Goal: Task Accomplishment & Management: Manage account settings

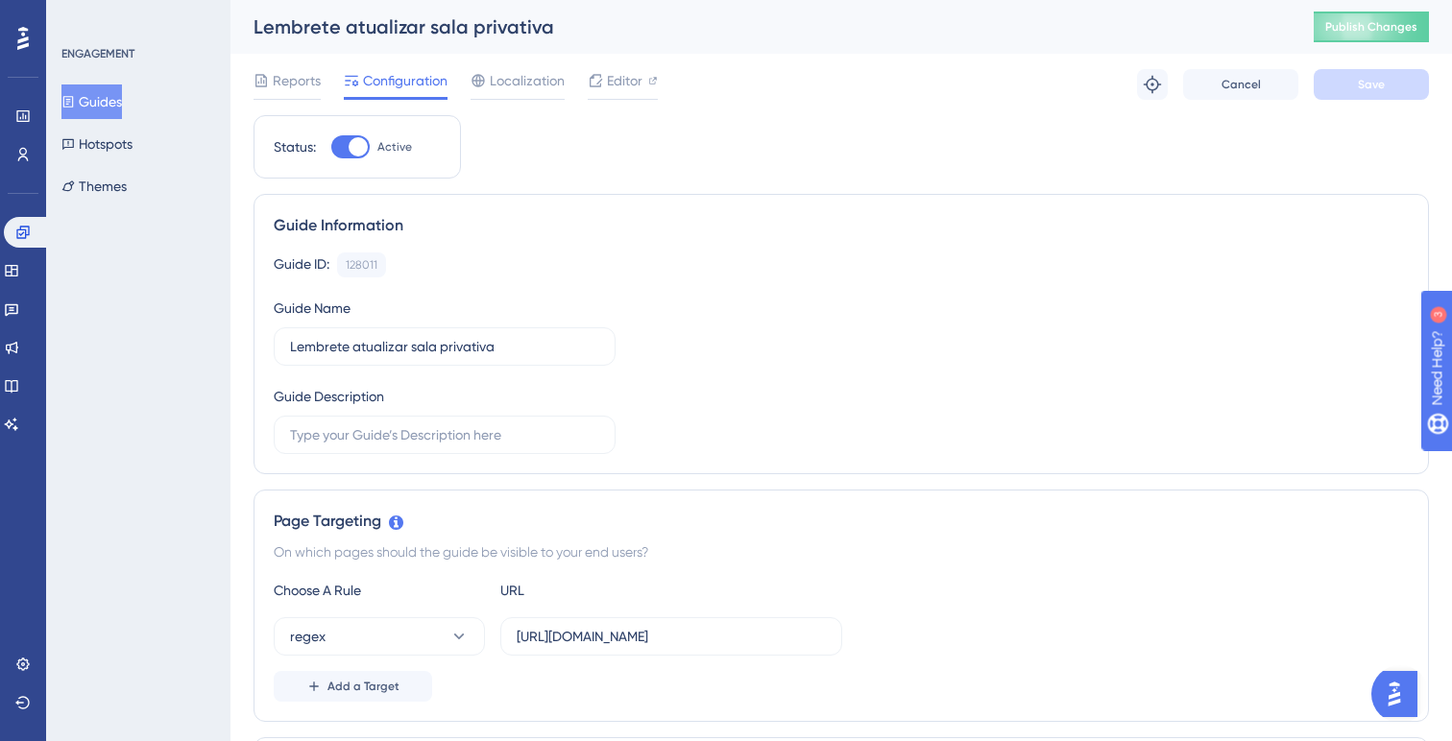
click at [291, 83] on span "Reports" at bounding box center [297, 80] width 48 height 23
click at [112, 93] on button "Guides" at bounding box center [91, 101] width 60 height 35
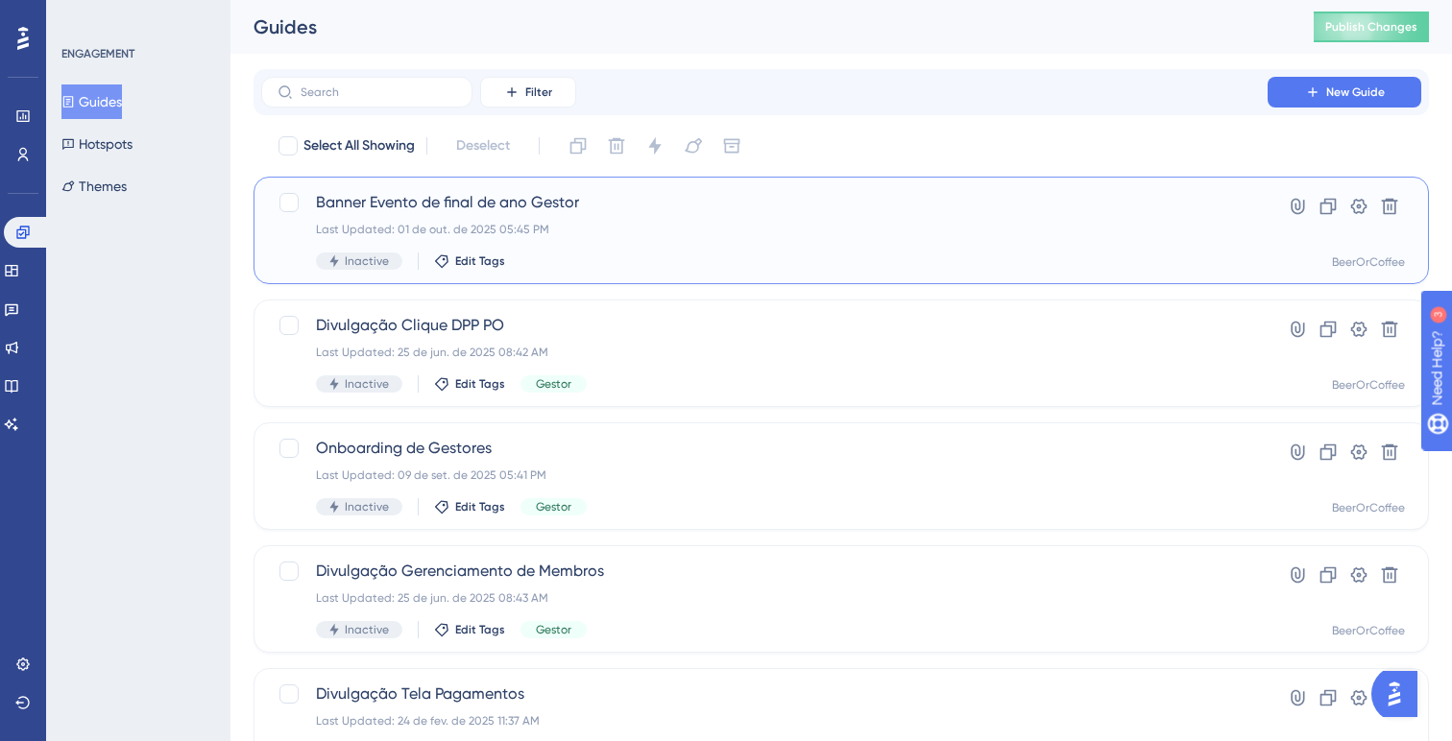
click at [621, 211] on span "Banner Evento de final de ano Gestor" at bounding box center [764, 202] width 897 height 23
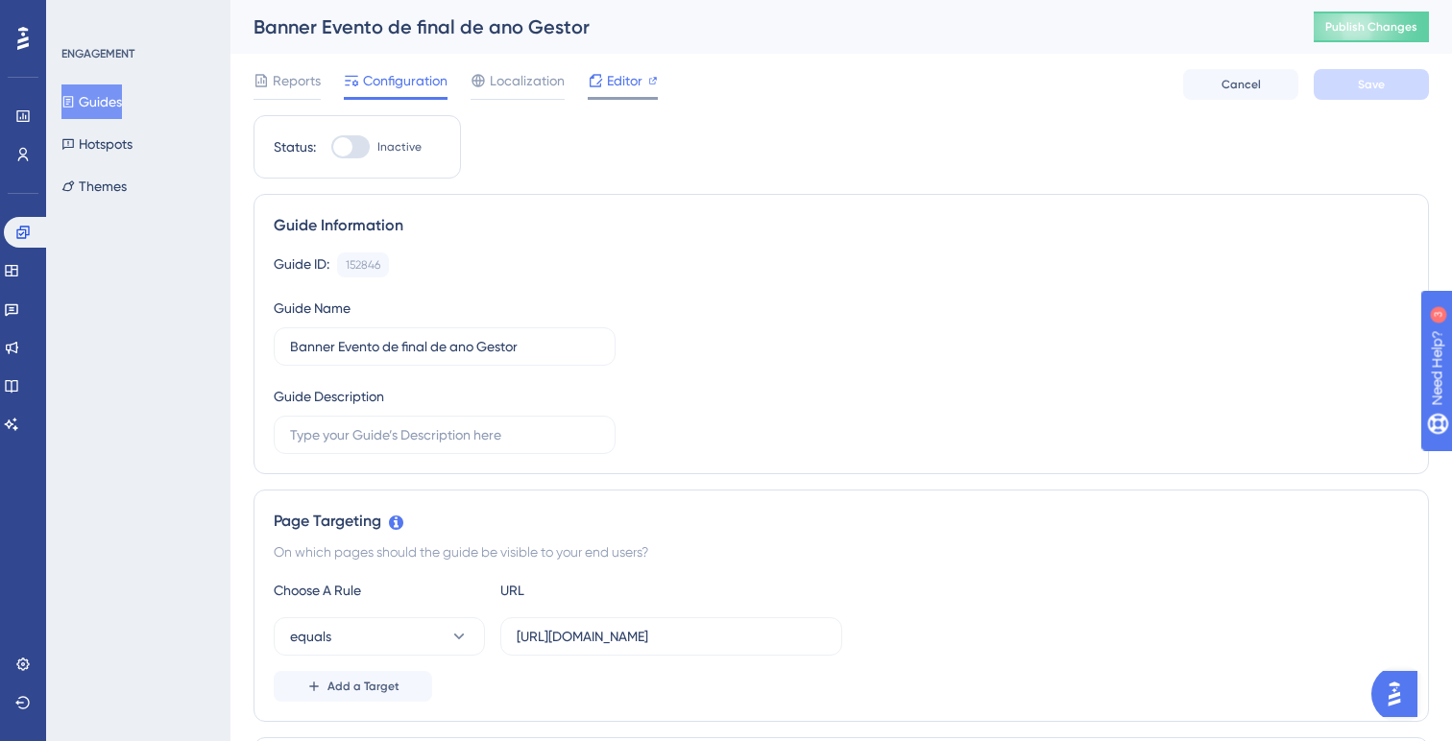
click at [620, 81] on span "Editor" at bounding box center [625, 80] width 36 height 23
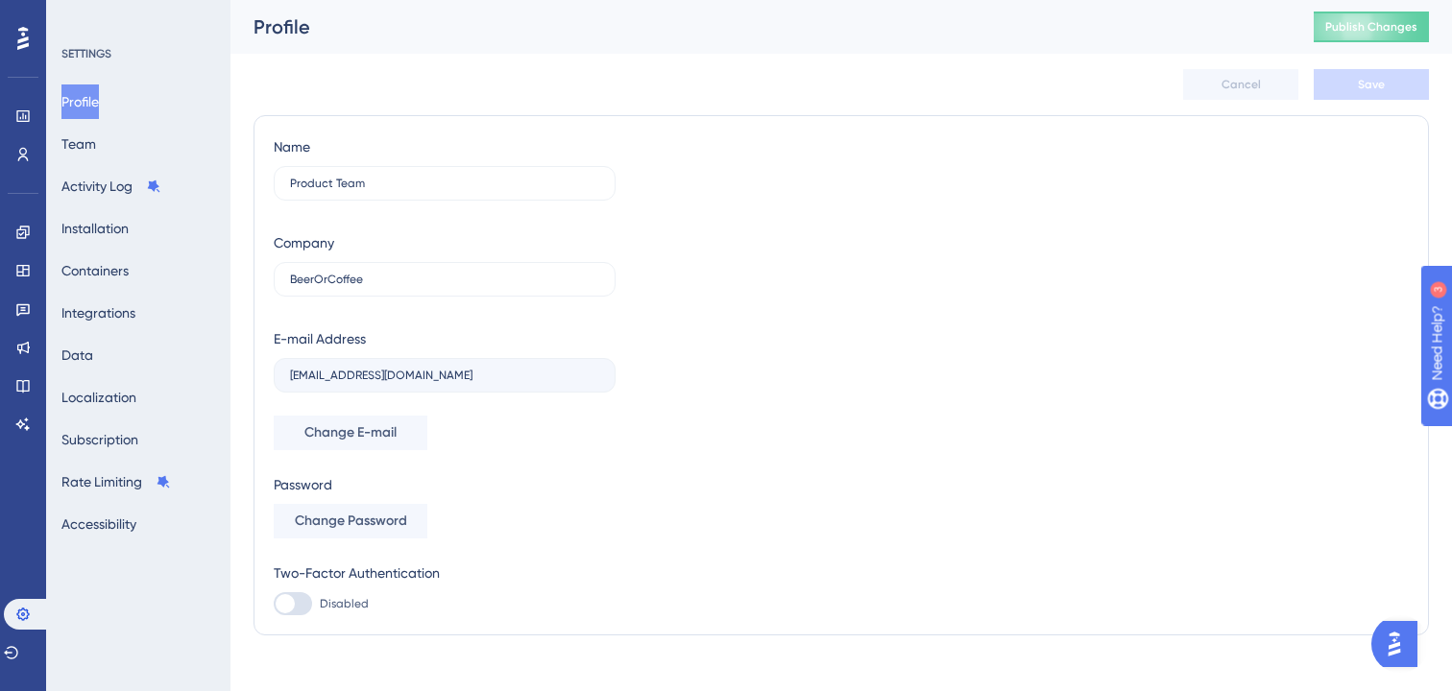
scroll to position [21, 0]
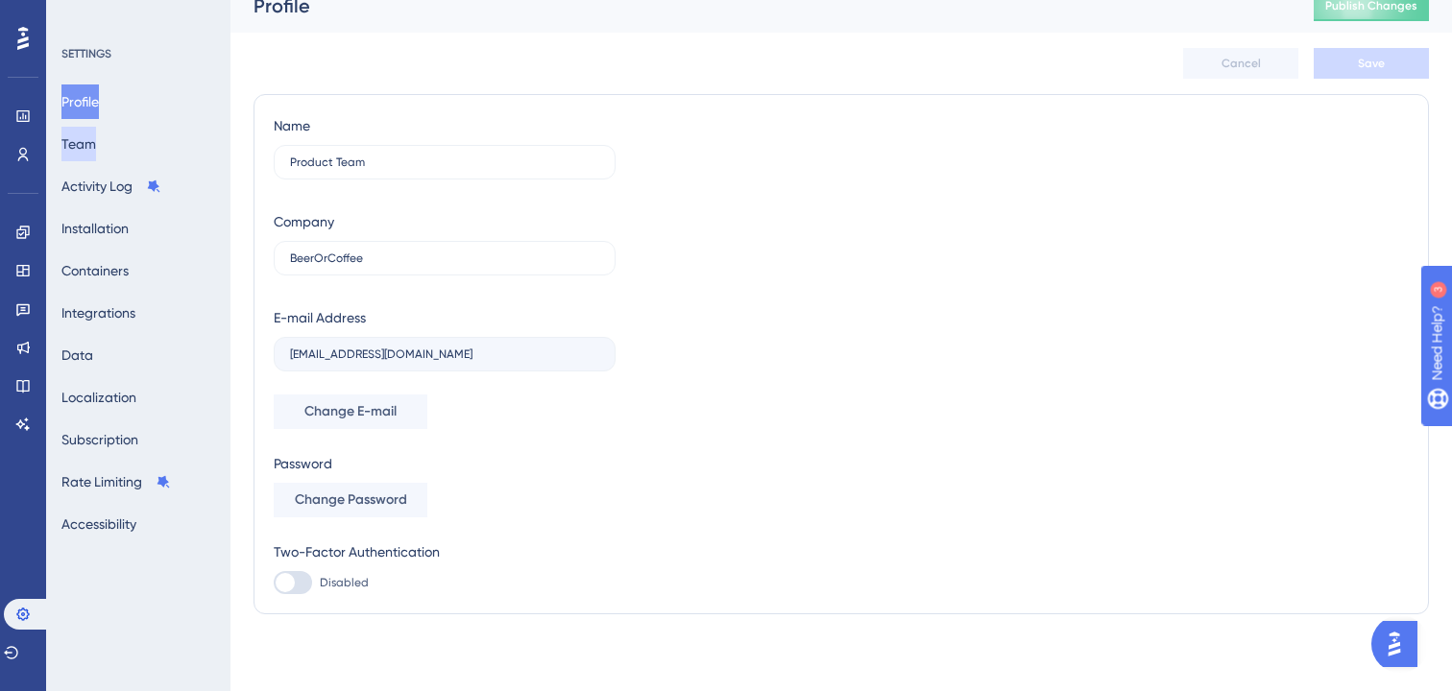
click at [96, 148] on button "Team" at bounding box center [78, 144] width 35 height 35
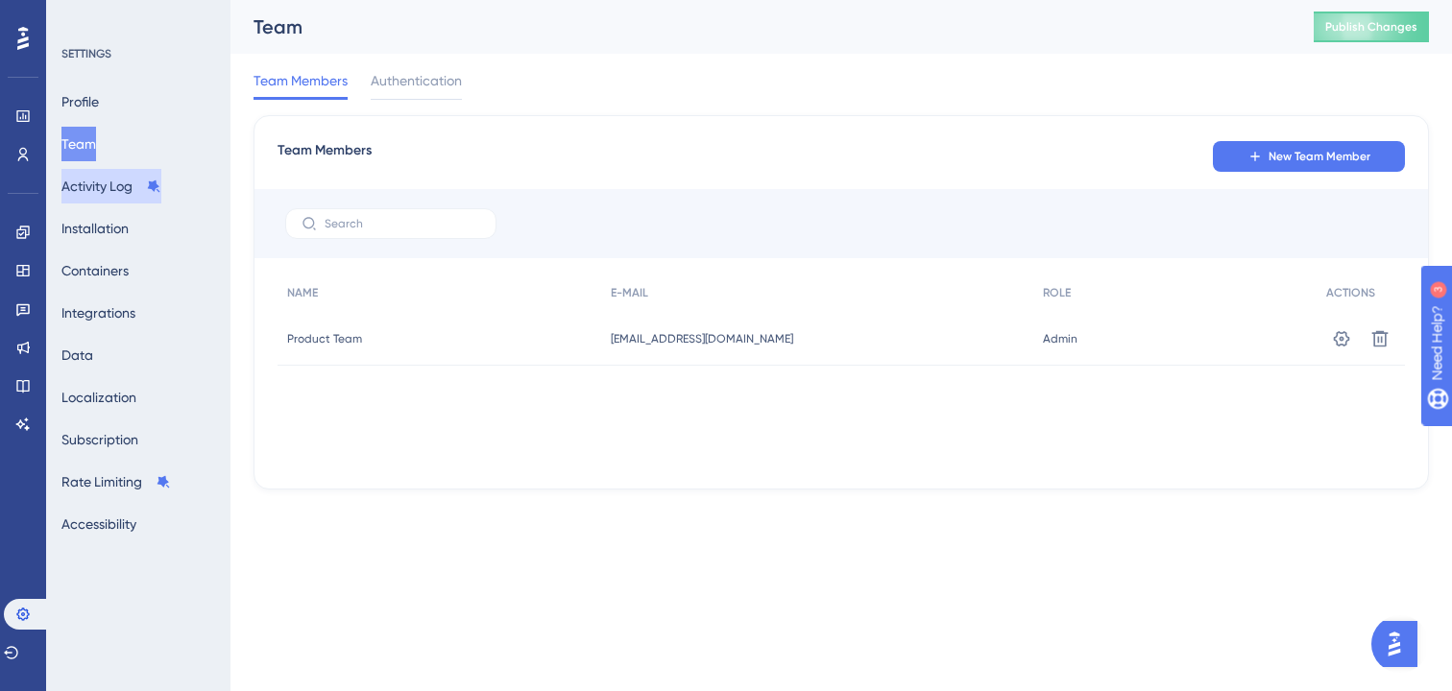
click at [123, 191] on button "Activity Log" at bounding box center [111, 186] width 100 height 35
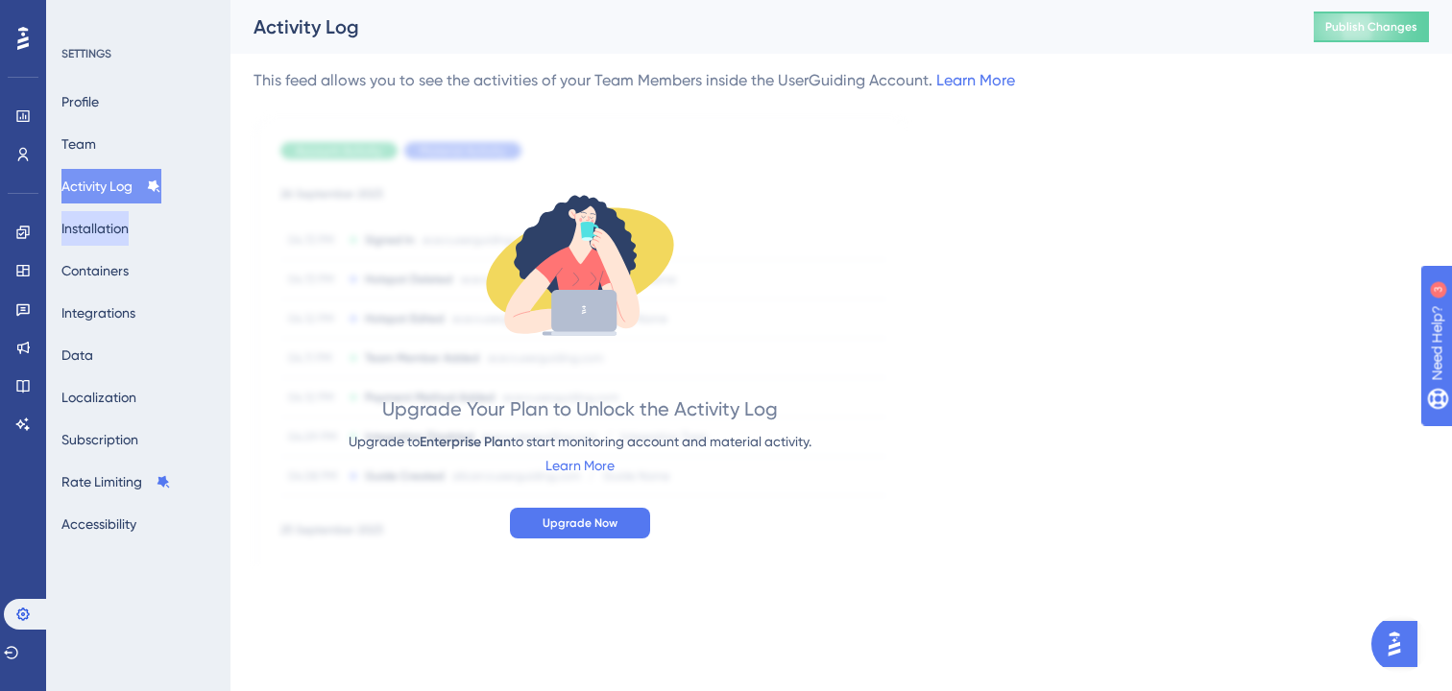
click at [127, 230] on button "Installation" at bounding box center [94, 228] width 67 height 35
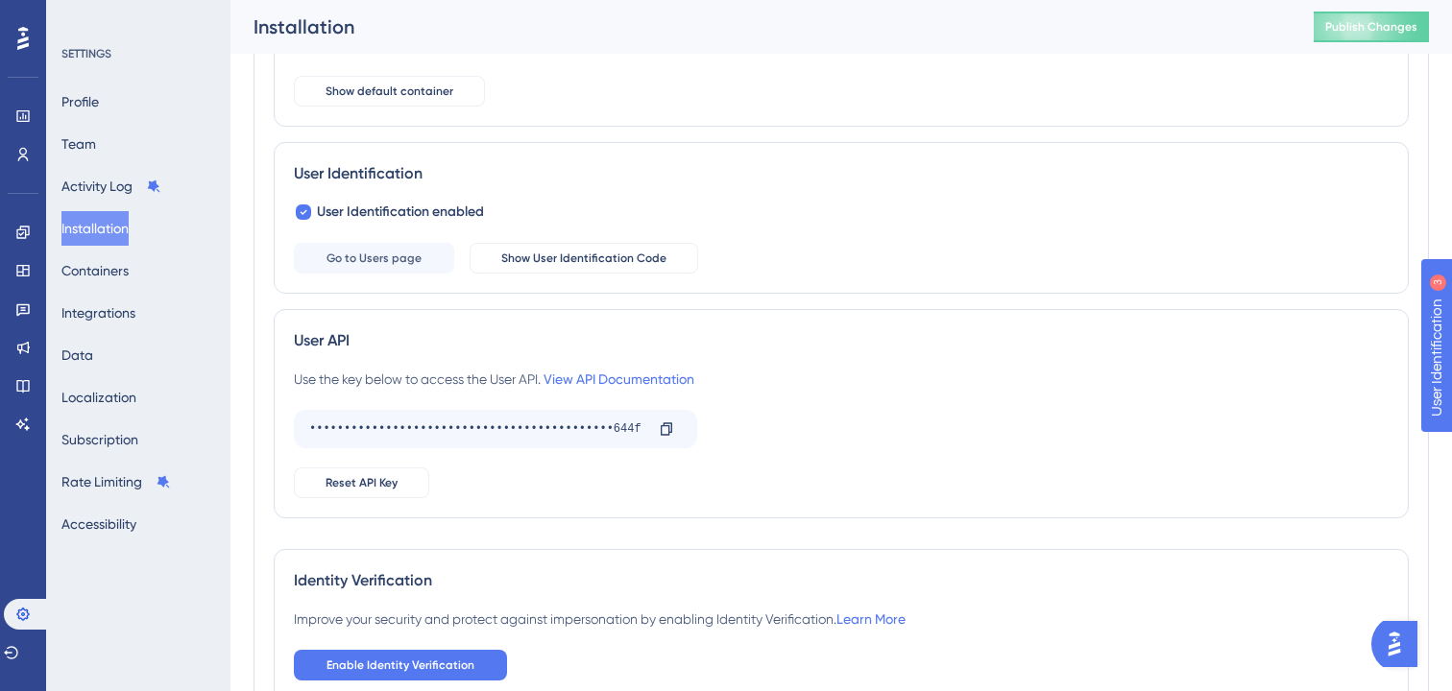
scroll to position [321, 0]
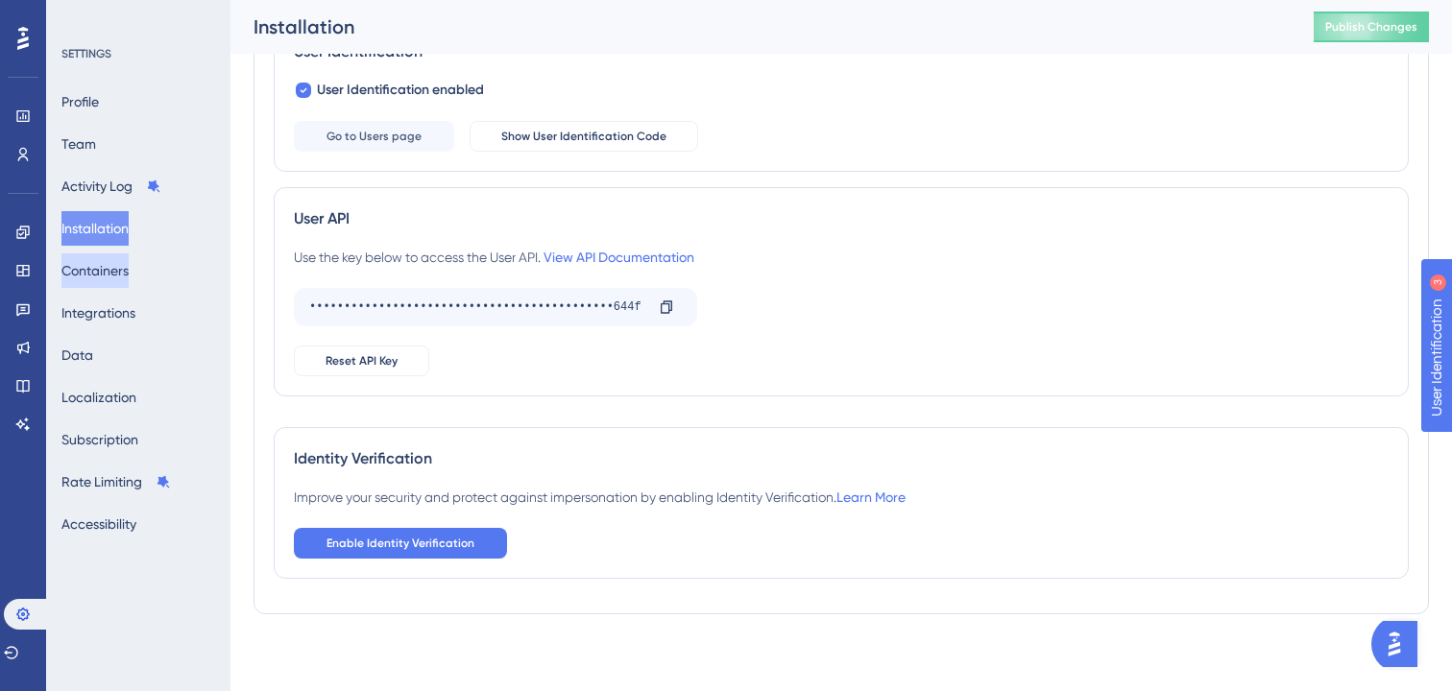
click at [124, 277] on button "Containers" at bounding box center [94, 270] width 67 height 35
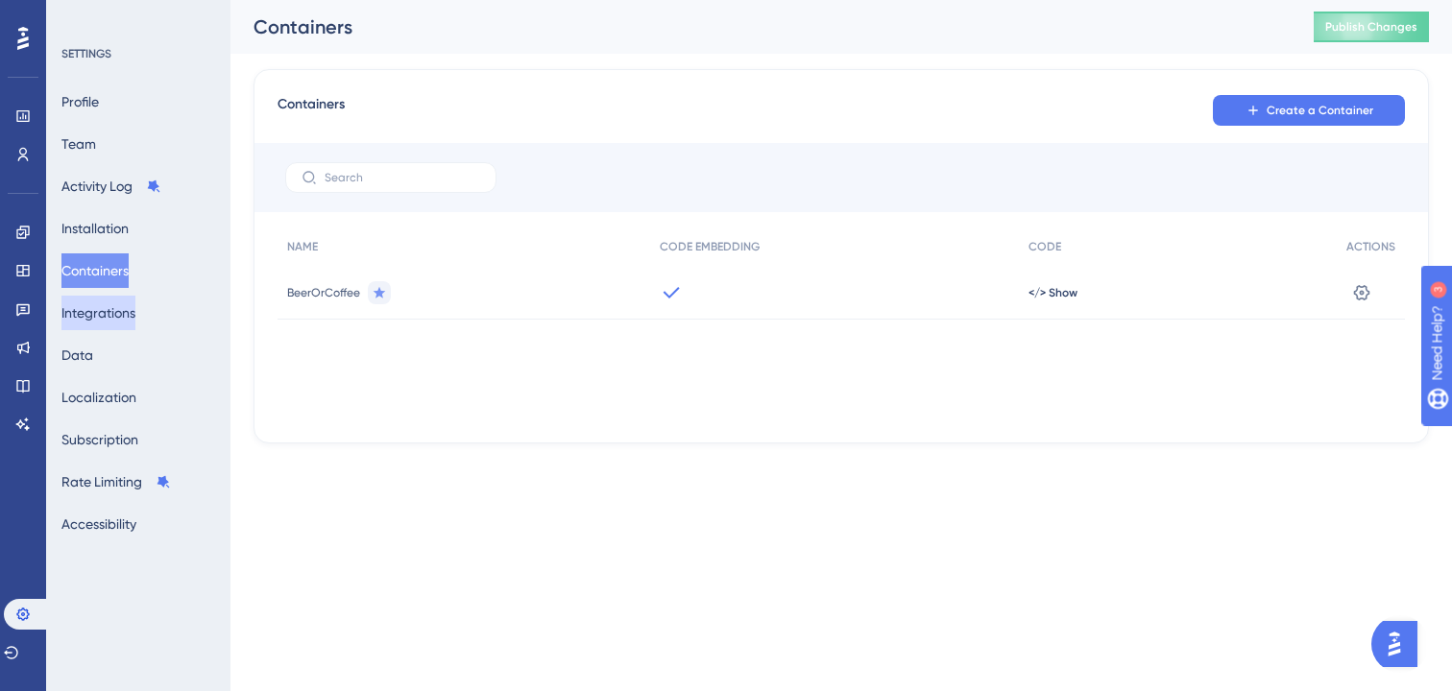
click at [135, 319] on button "Integrations" at bounding box center [98, 313] width 74 height 35
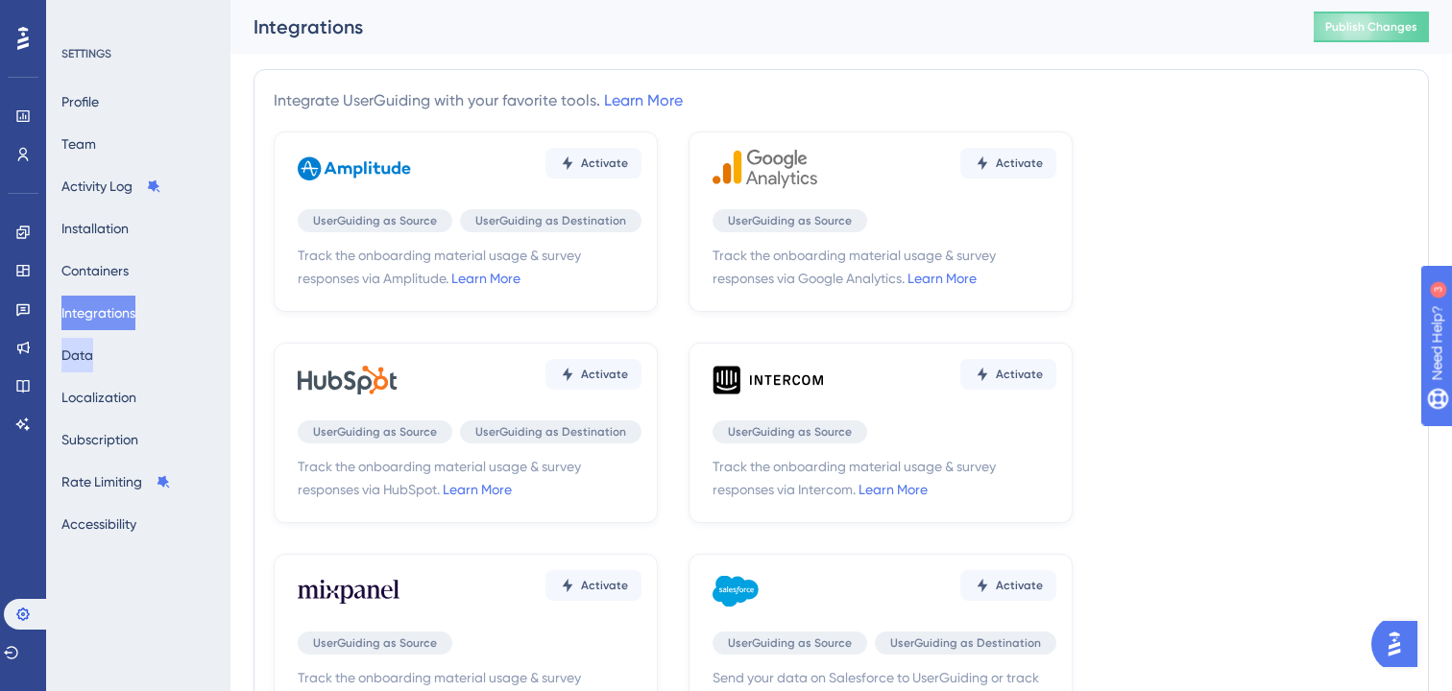
click at [93, 359] on button "Data" at bounding box center [77, 355] width 32 height 35
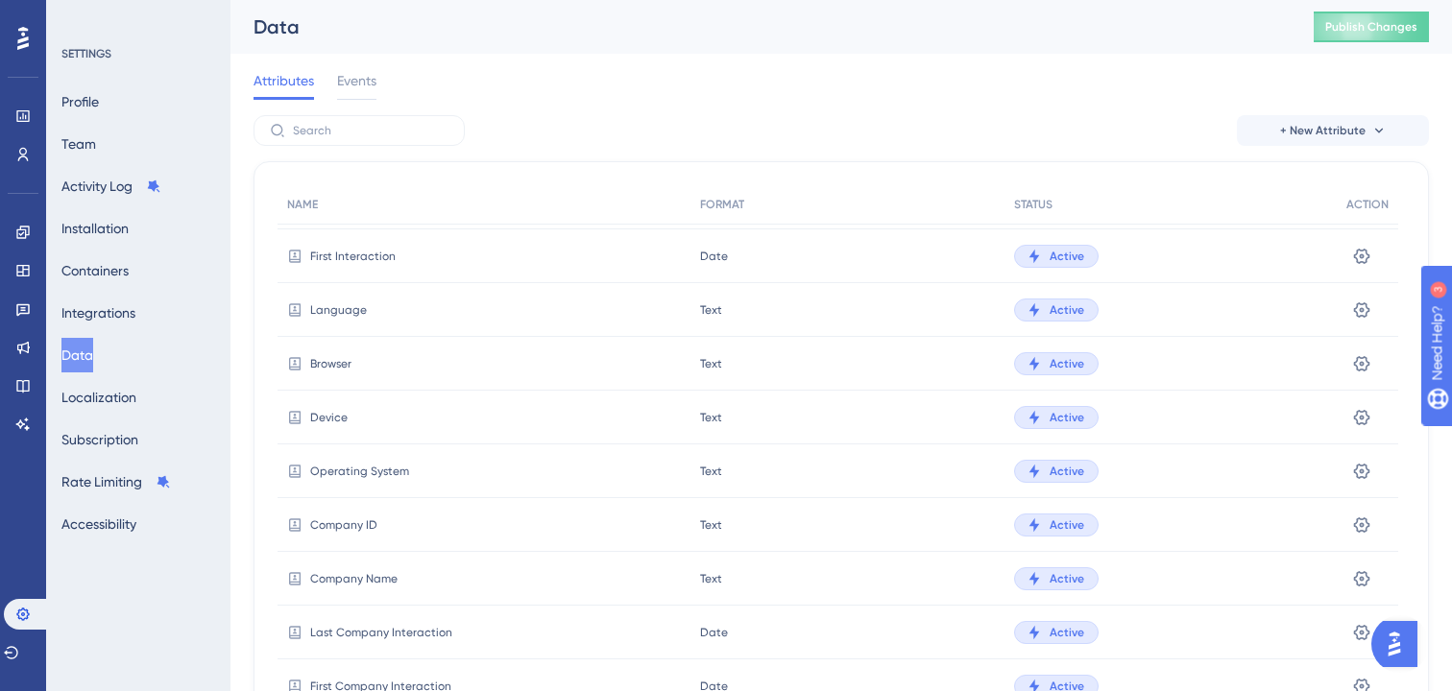
scroll to position [92, 0]
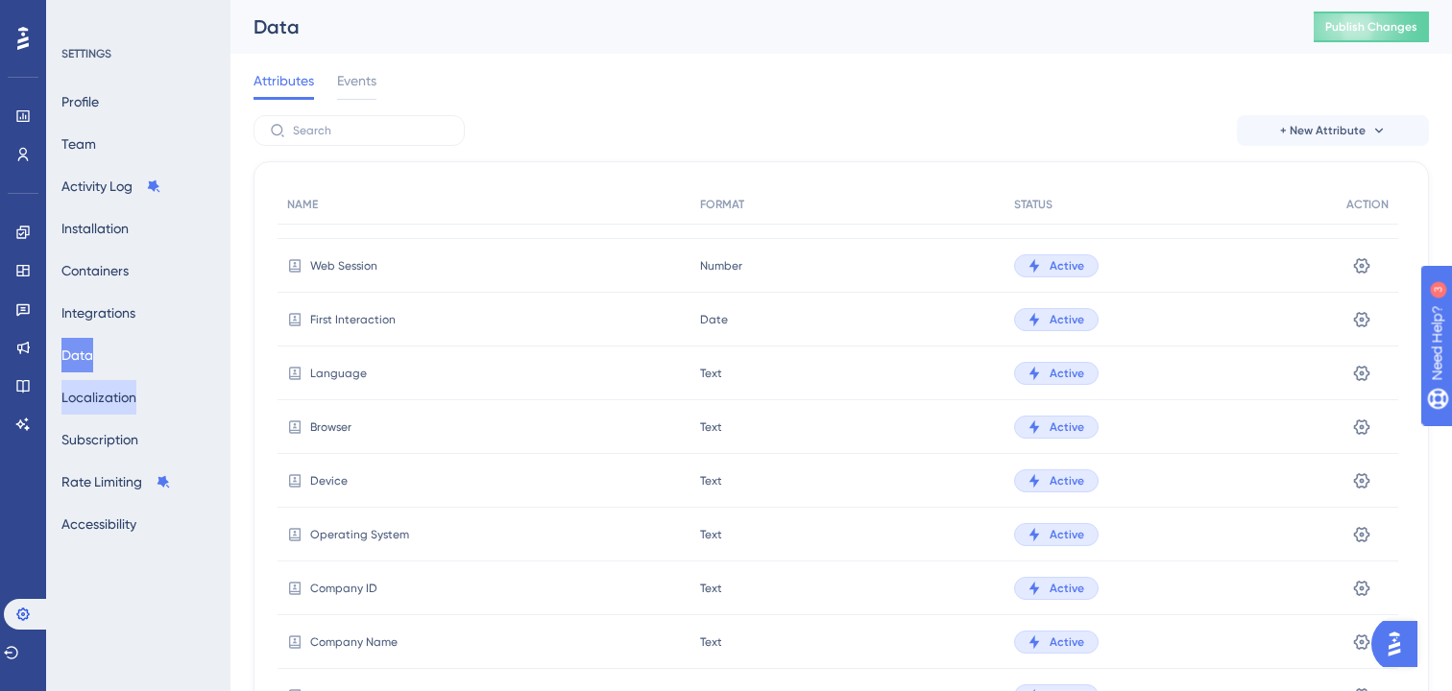
click at [114, 401] on button "Localization" at bounding box center [98, 397] width 75 height 35
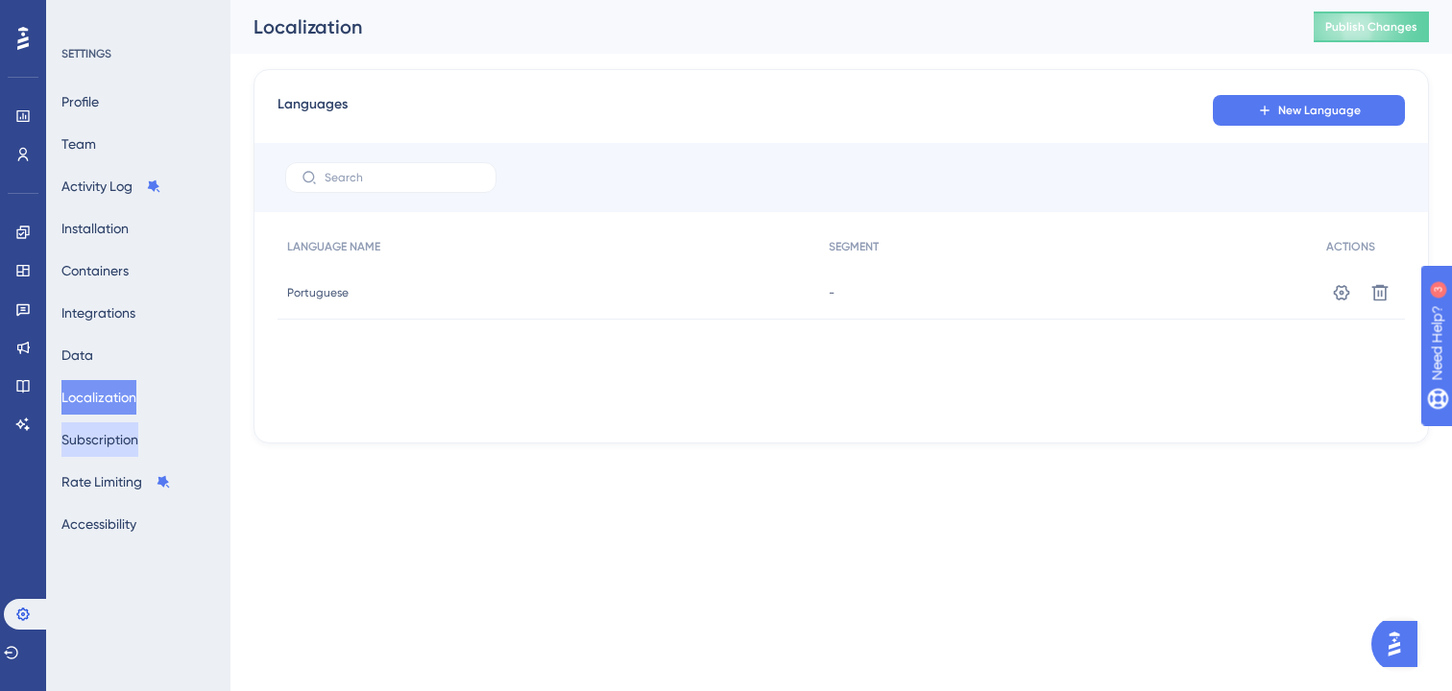
click at [116, 439] on button "Subscription" at bounding box center [99, 439] width 77 height 35
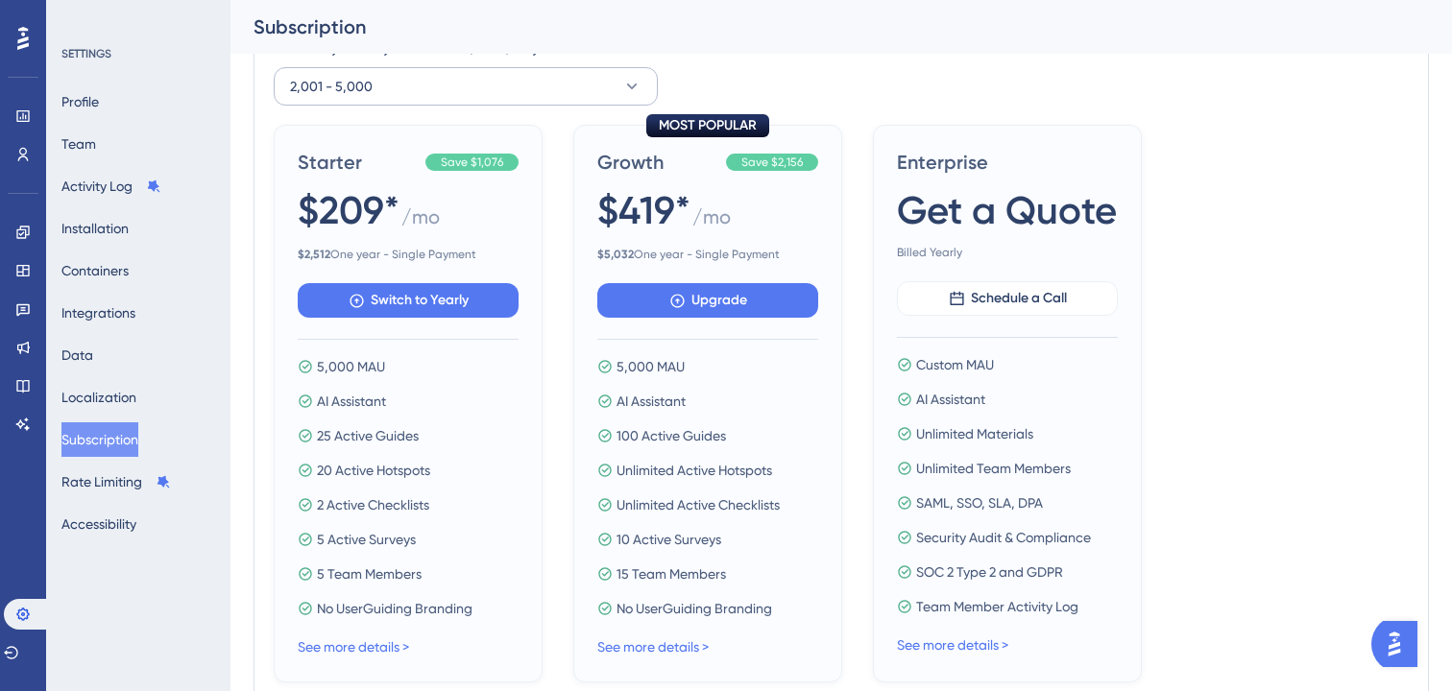
scroll to position [693, 0]
click at [126, 493] on button "Rate Limiting" at bounding box center [115, 482] width 109 height 35
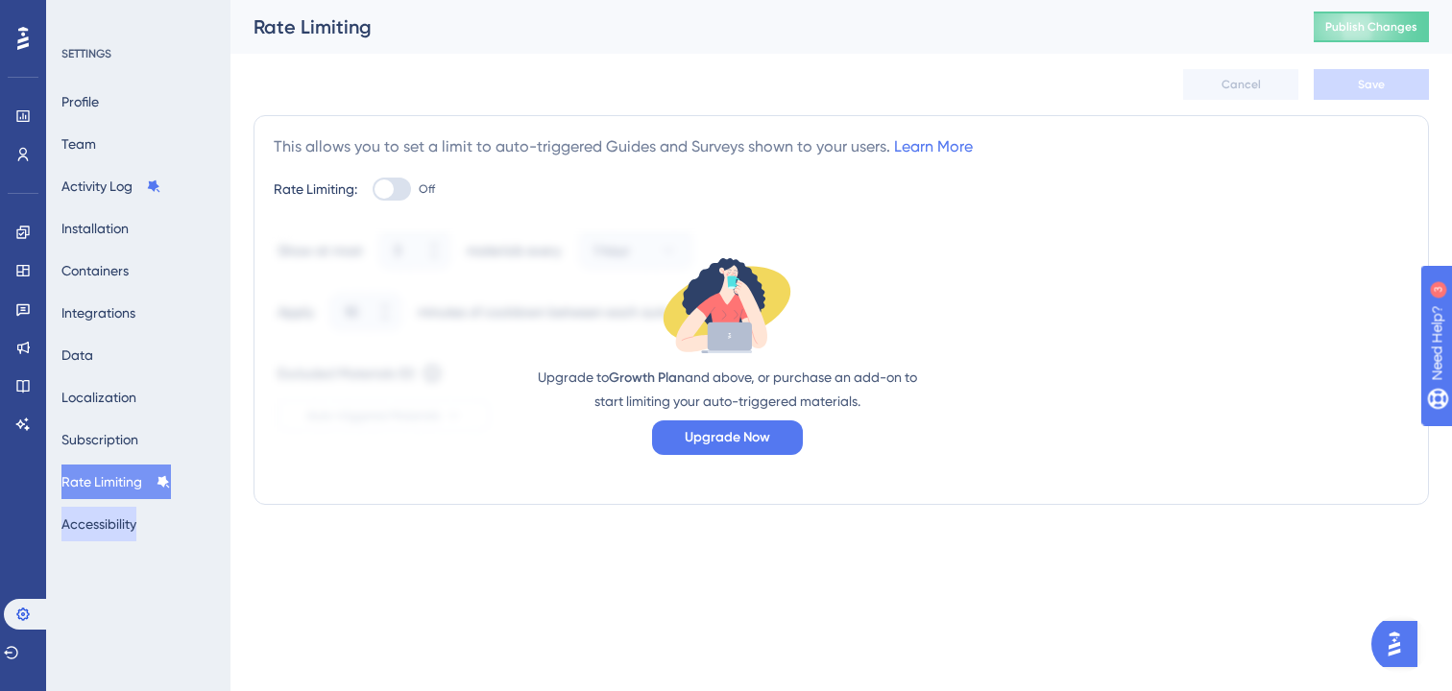
click at [120, 535] on button "Accessibility" at bounding box center [98, 524] width 75 height 35
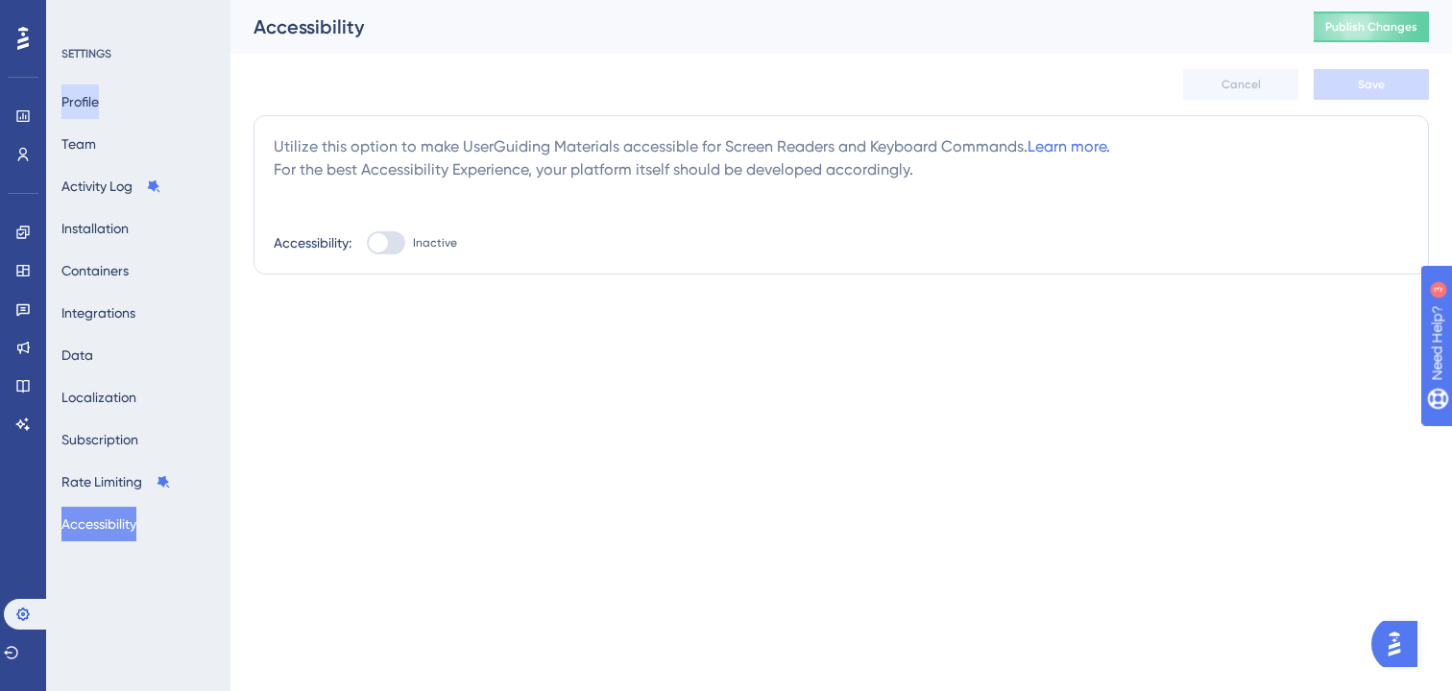
click at [95, 98] on button "Profile" at bounding box center [79, 101] width 37 height 35
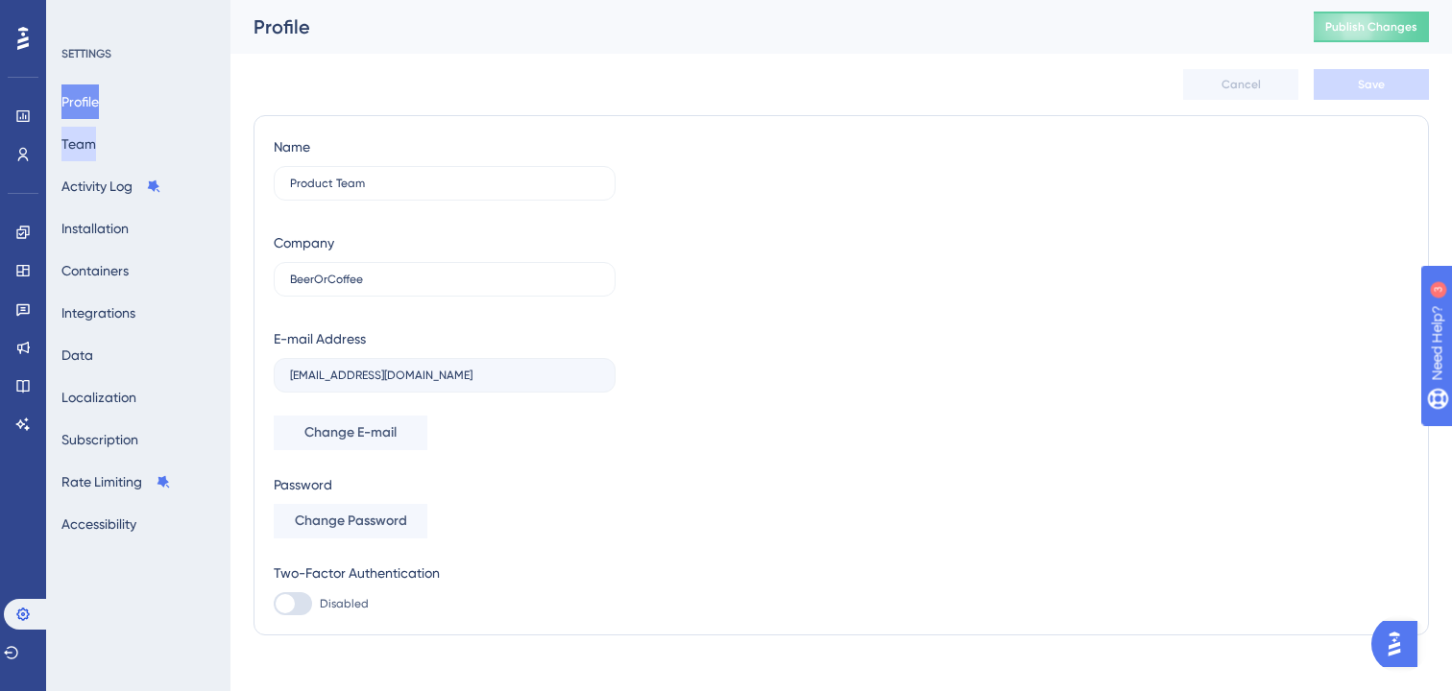
click at [96, 145] on button "Team" at bounding box center [78, 144] width 35 height 35
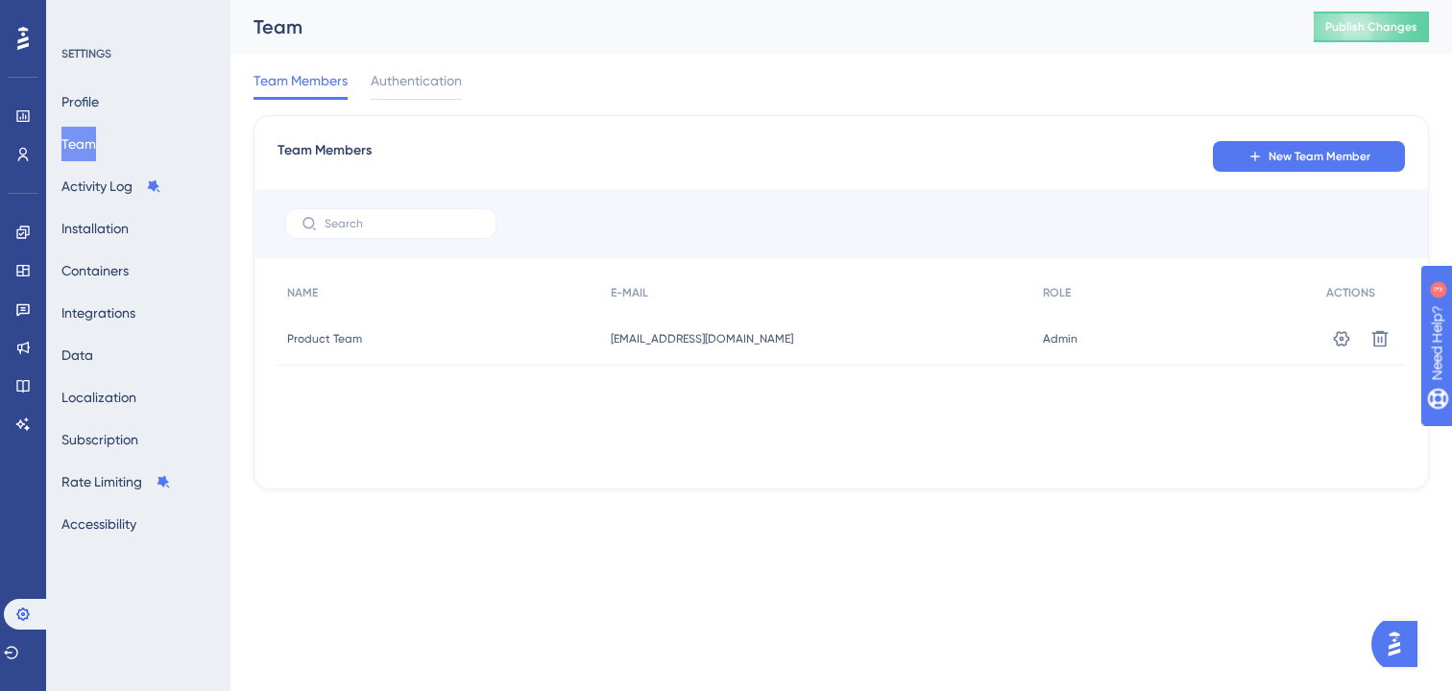
click at [23, 36] on icon at bounding box center [23, 38] width 12 height 23
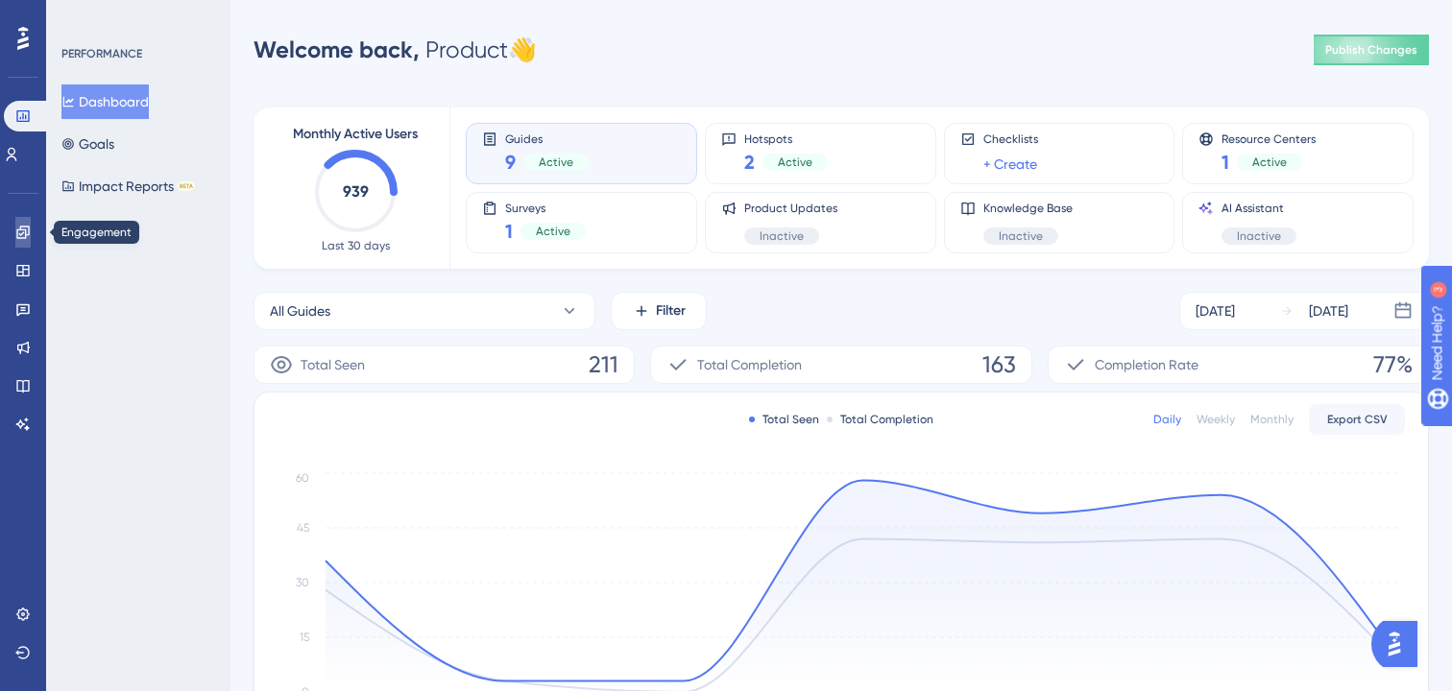
click at [23, 225] on icon at bounding box center [22, 232] width 15 height 15
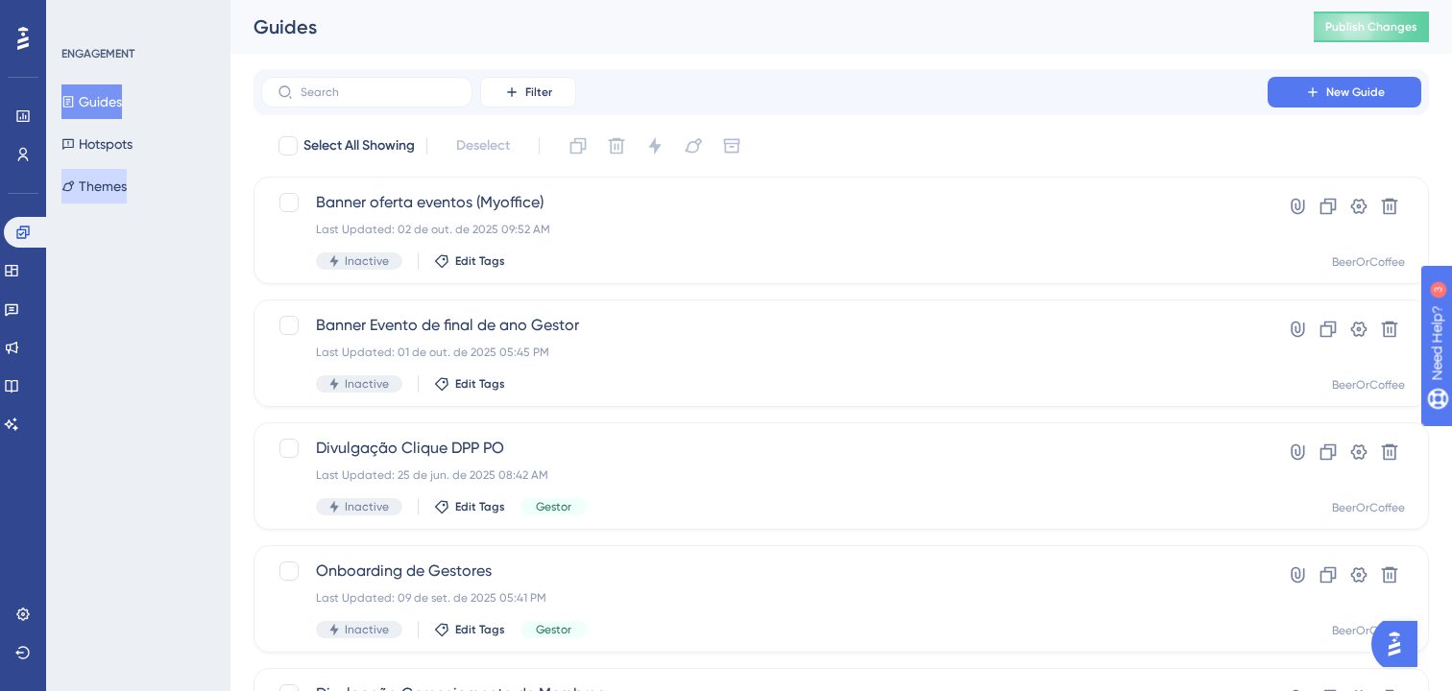
click at [127, 193] on button "Themes" at bounding box center [93, 186] width 65 height 35
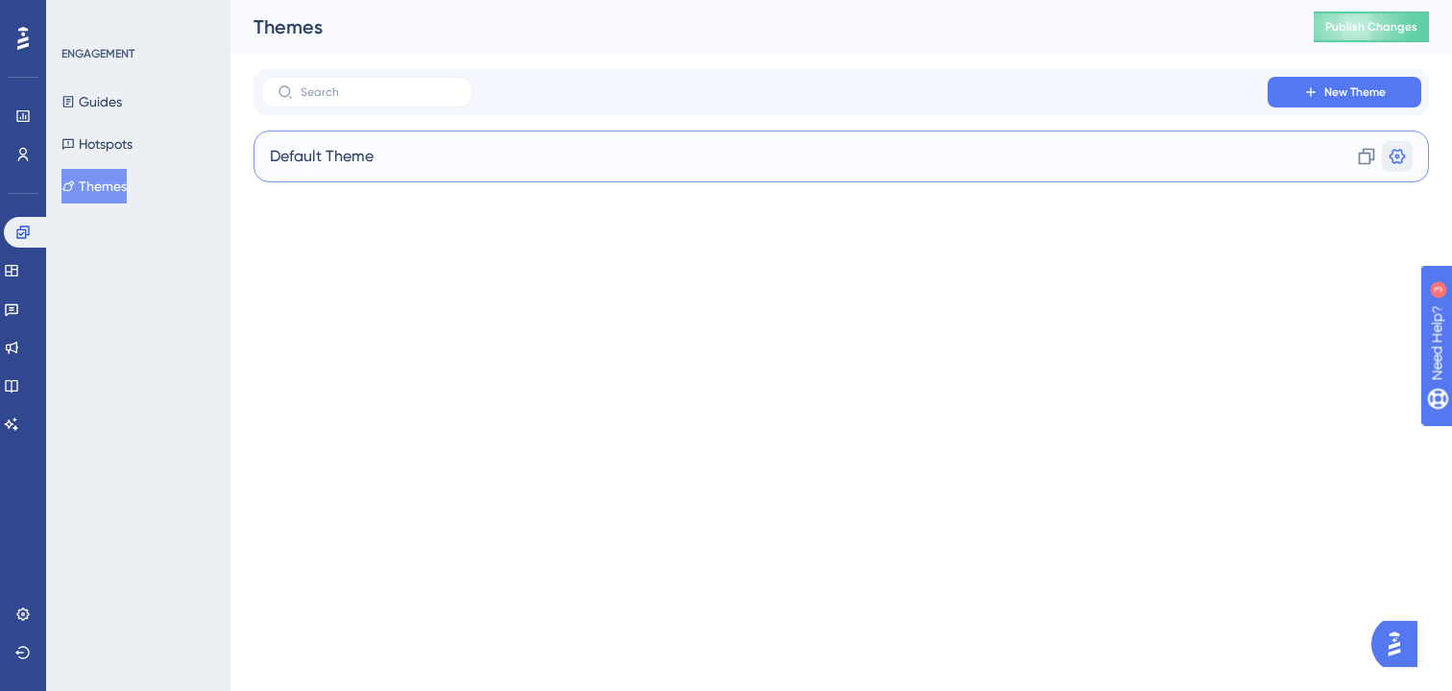
click at [1401, 155] on icon at bounding box center [1396, 156] width 19 height 19
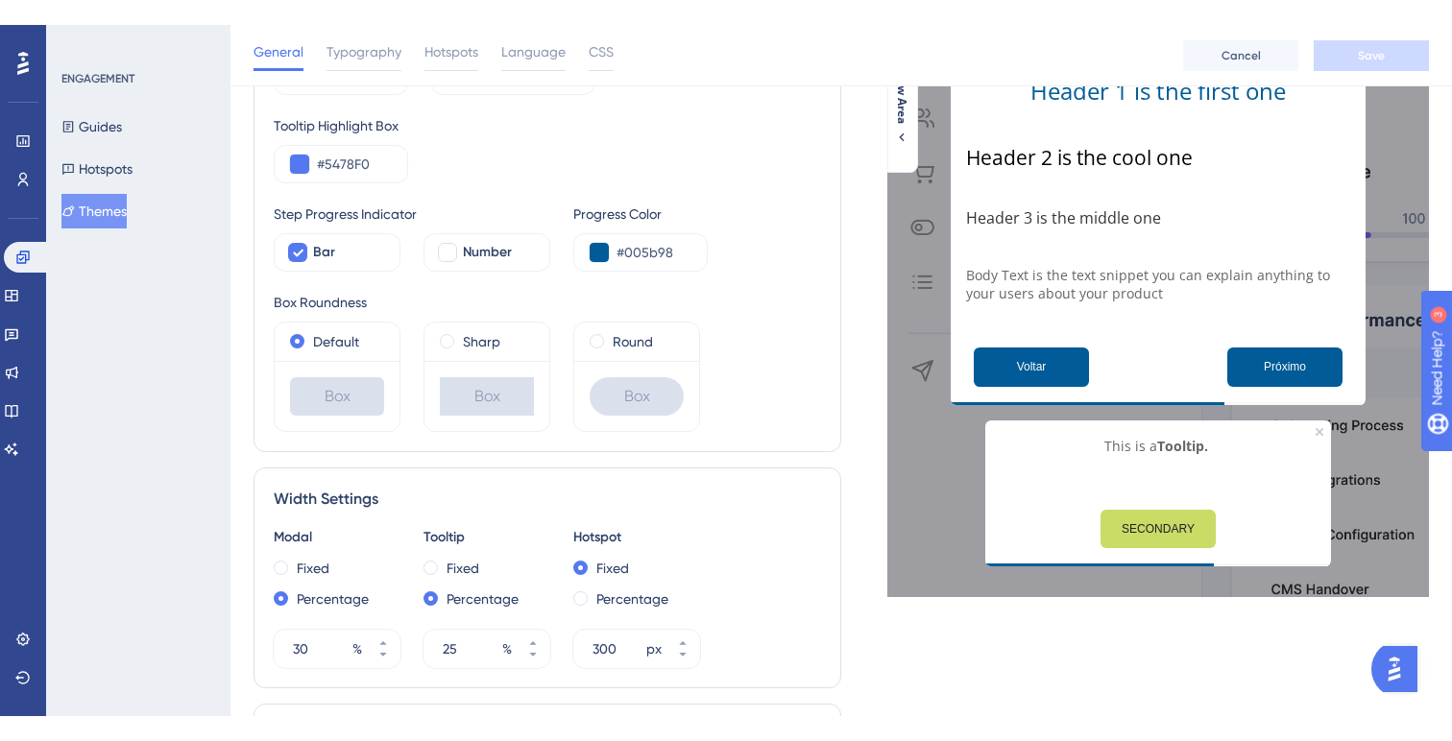
scroll to position [347, 0]
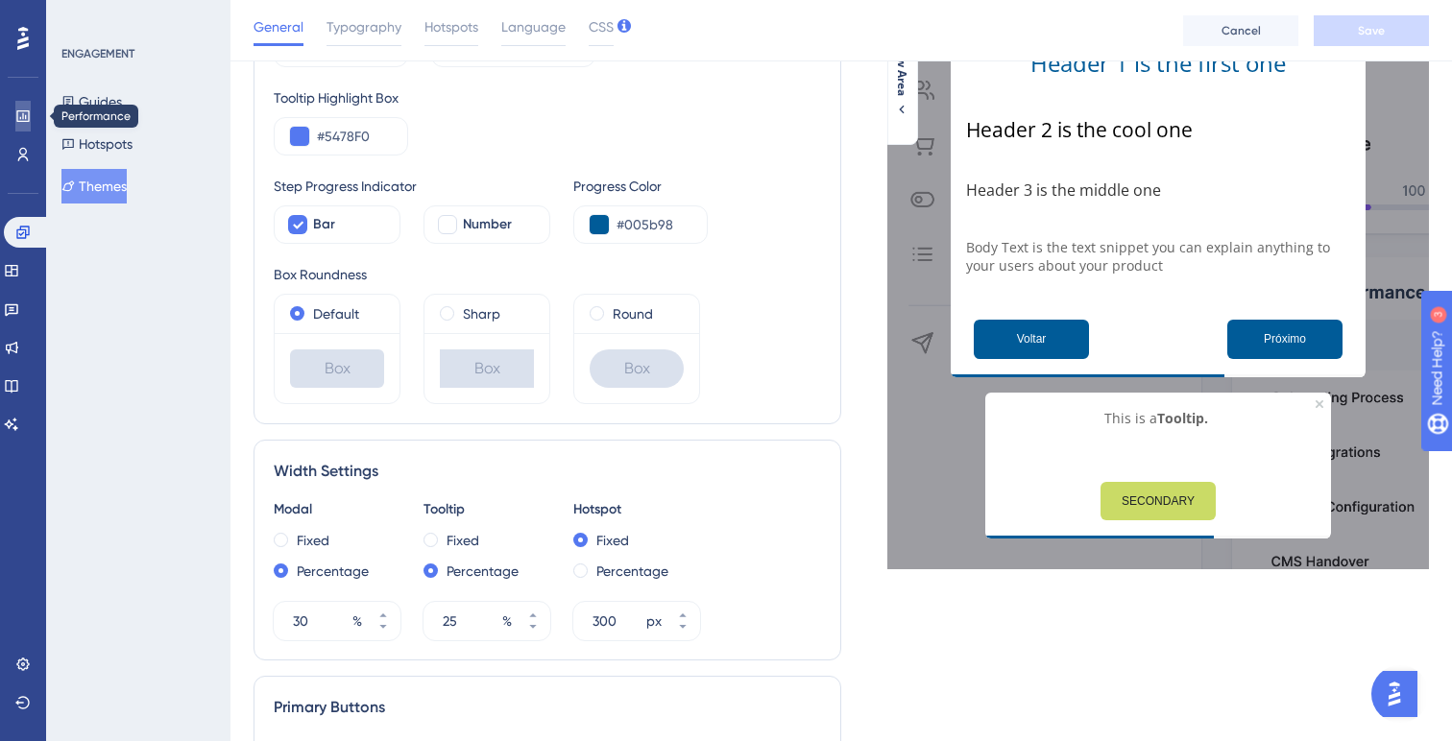
click at [31, 117] on link at bounding box center [22, 116] width 15 height 31
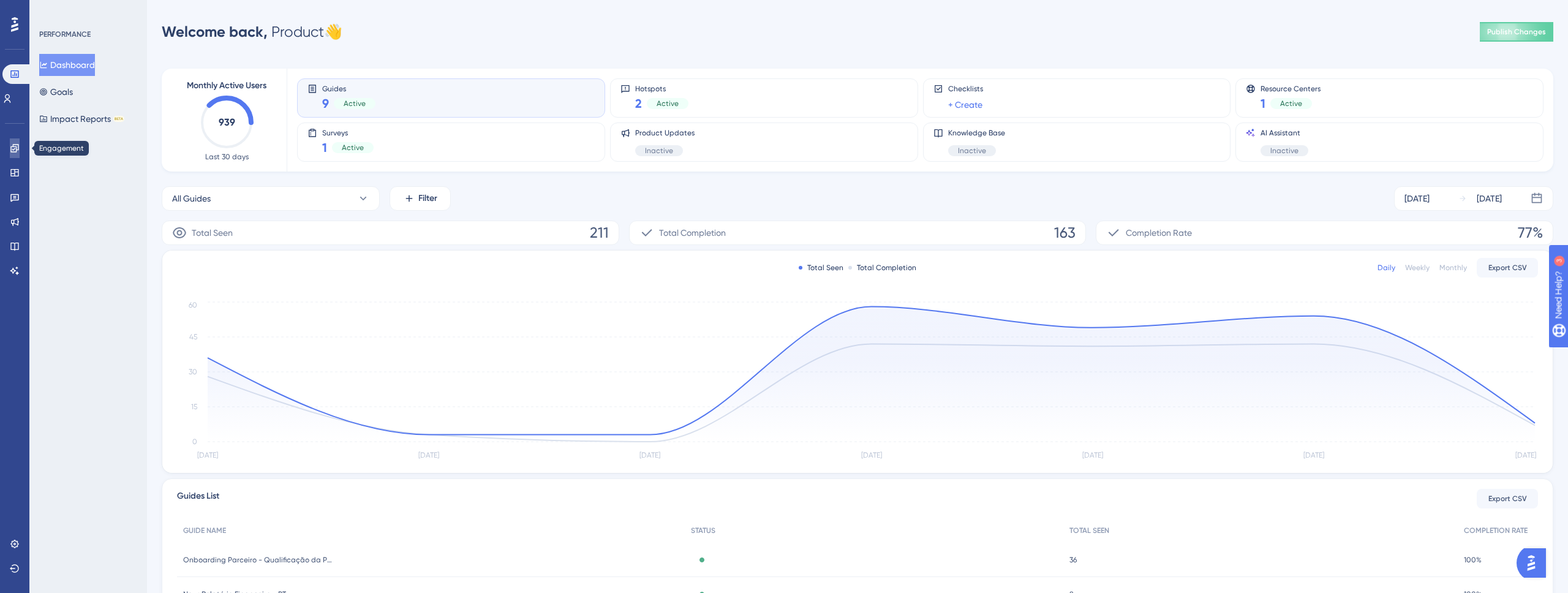
click at [12, 147] on icon at bounding box center [14, 148] width 10 height 10
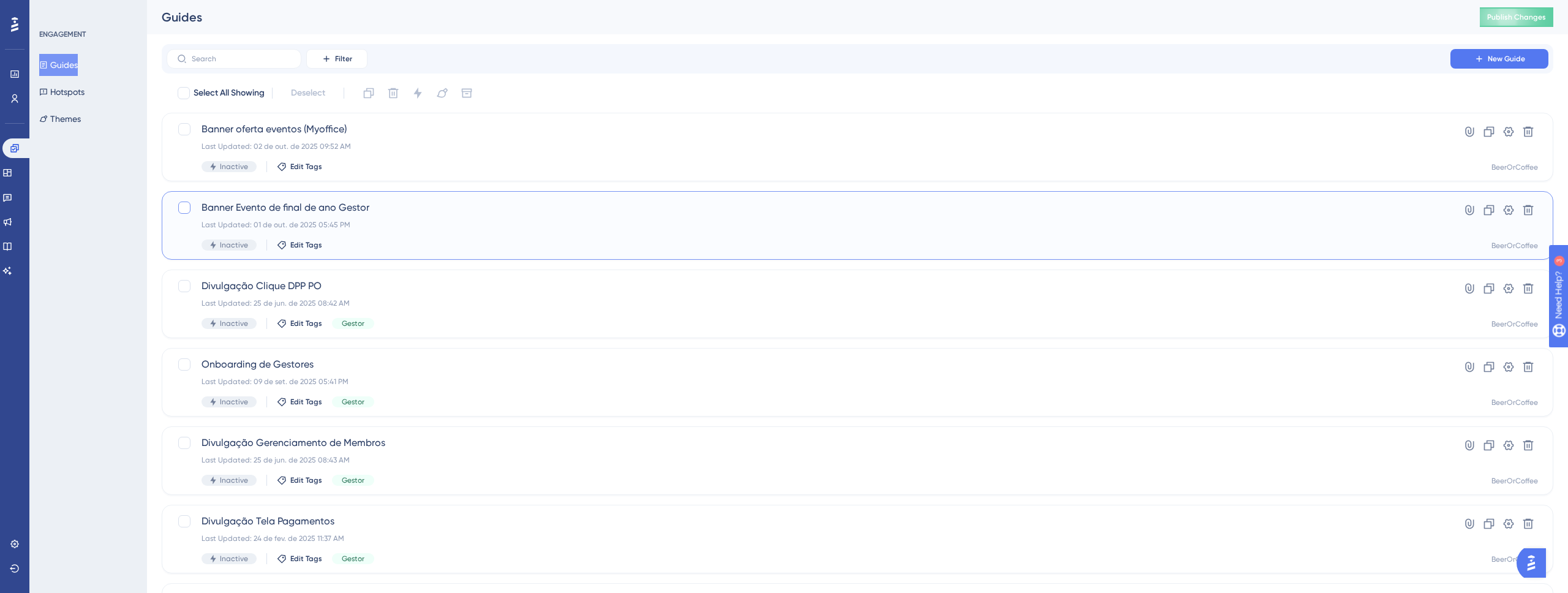
click at [184, 208] on div at bounding box center [184, 207] width 12 height 12
checkbox input "true"
click at [926, 200] on button at bounding box center [1528, 210] width 20 height 20
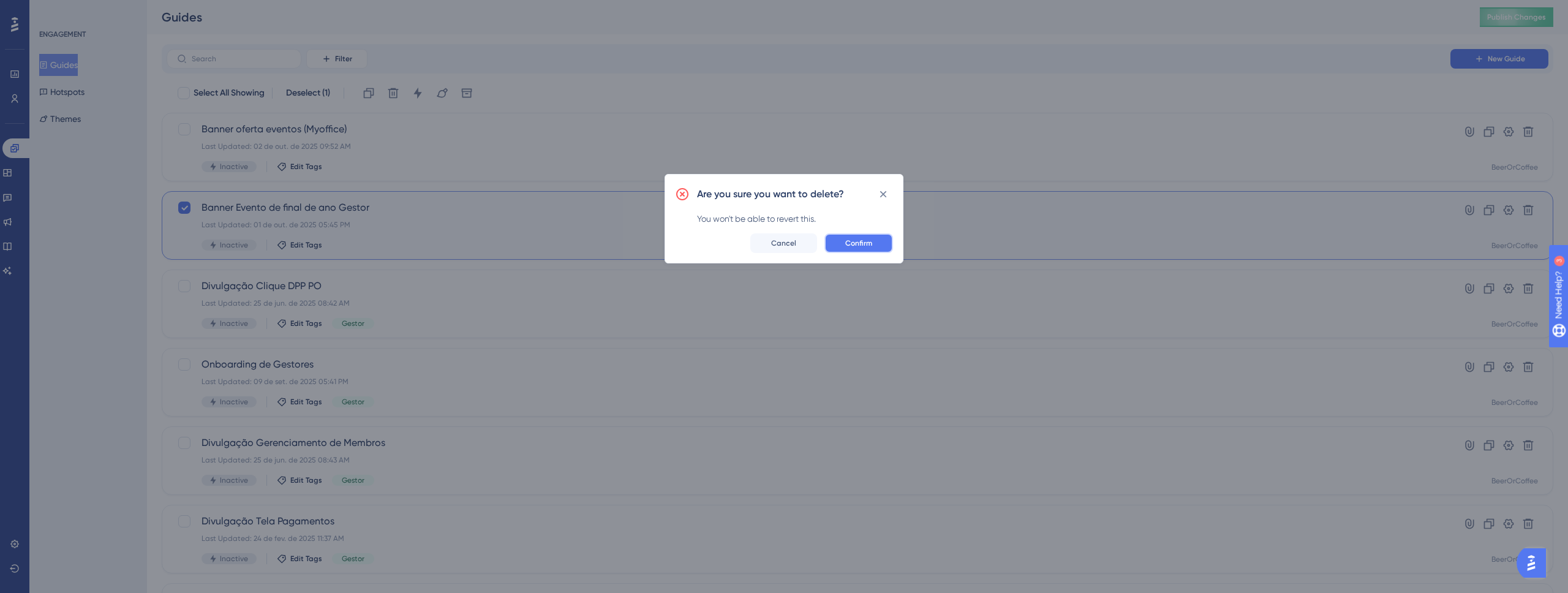
click at [853, 240] on span "Confirm" at bounding box center [859, 243] width 27 height 10
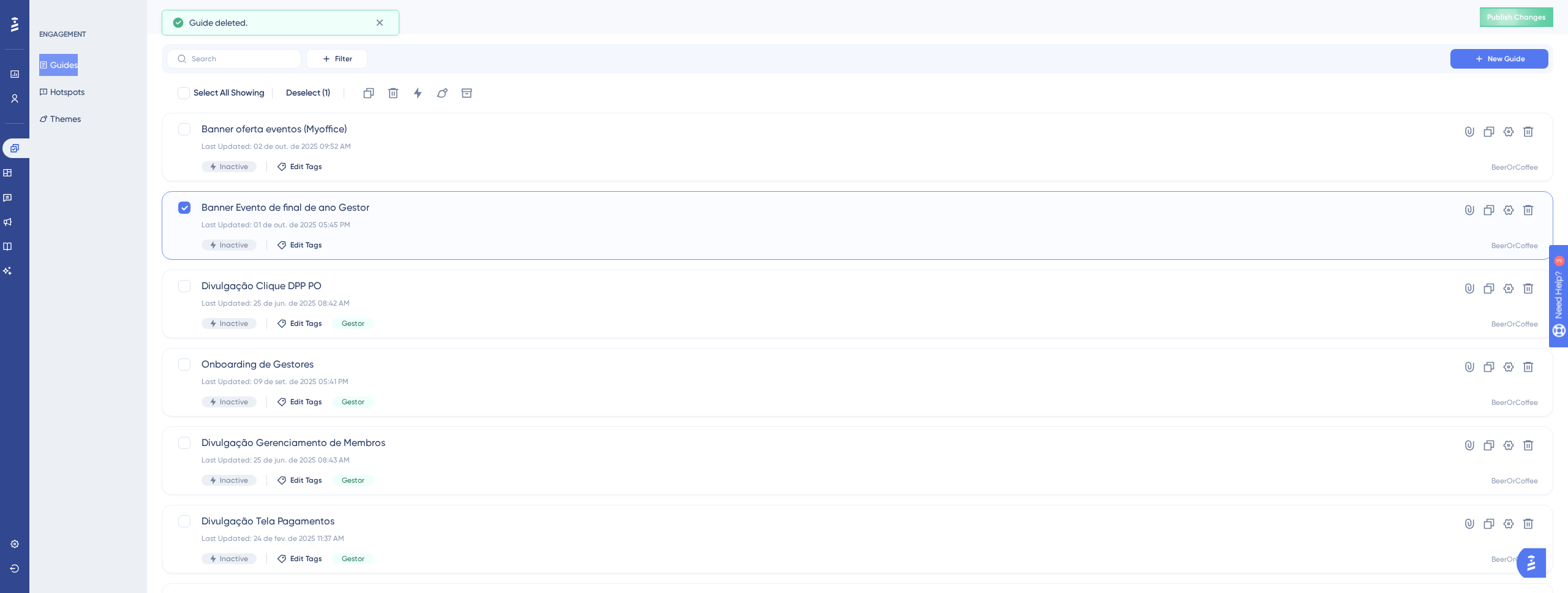
checkbox input "false"
click at [632, 160] on div "Banner oferta eventos (Myoffice) Last Updated: 02 de out. de 2025 09:52 AM Inac…" at bounding box center [808, 147] width 1214 height 50
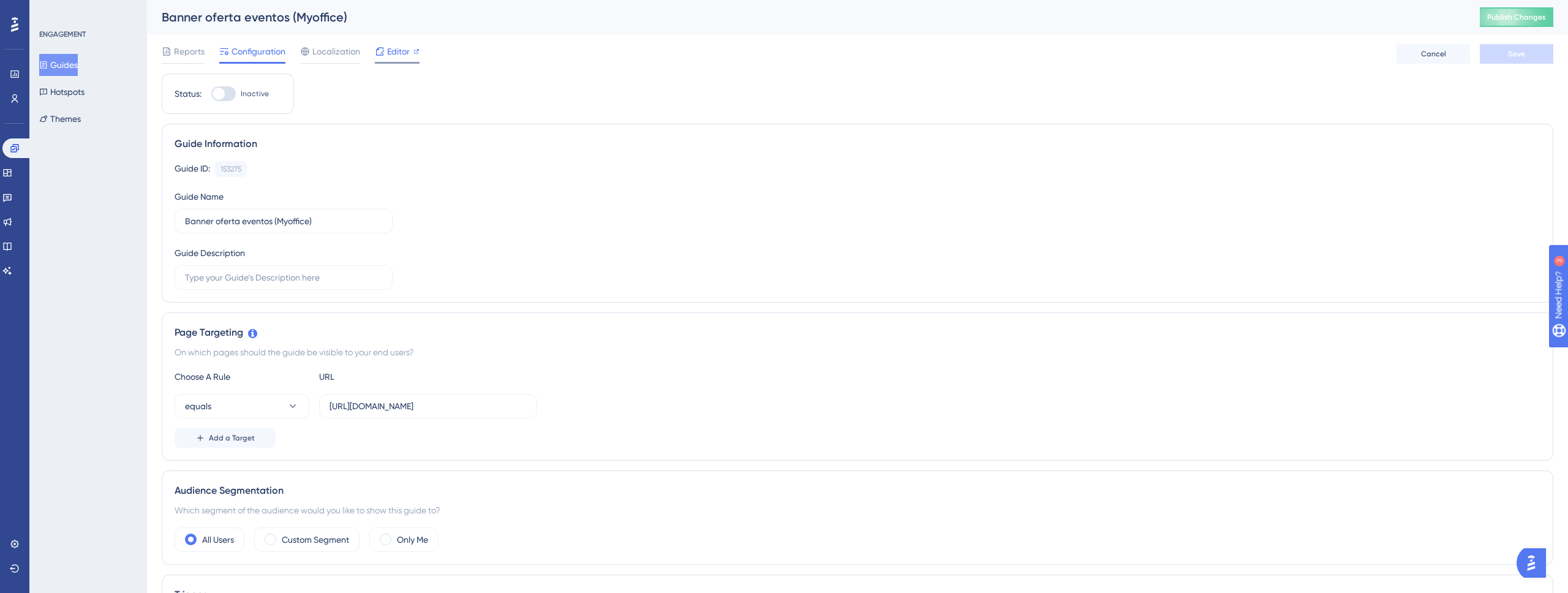
click at [394, 52] on span "Editor" at bounding box center [399, 51] width 23 height 15
